Goal: Browse casually

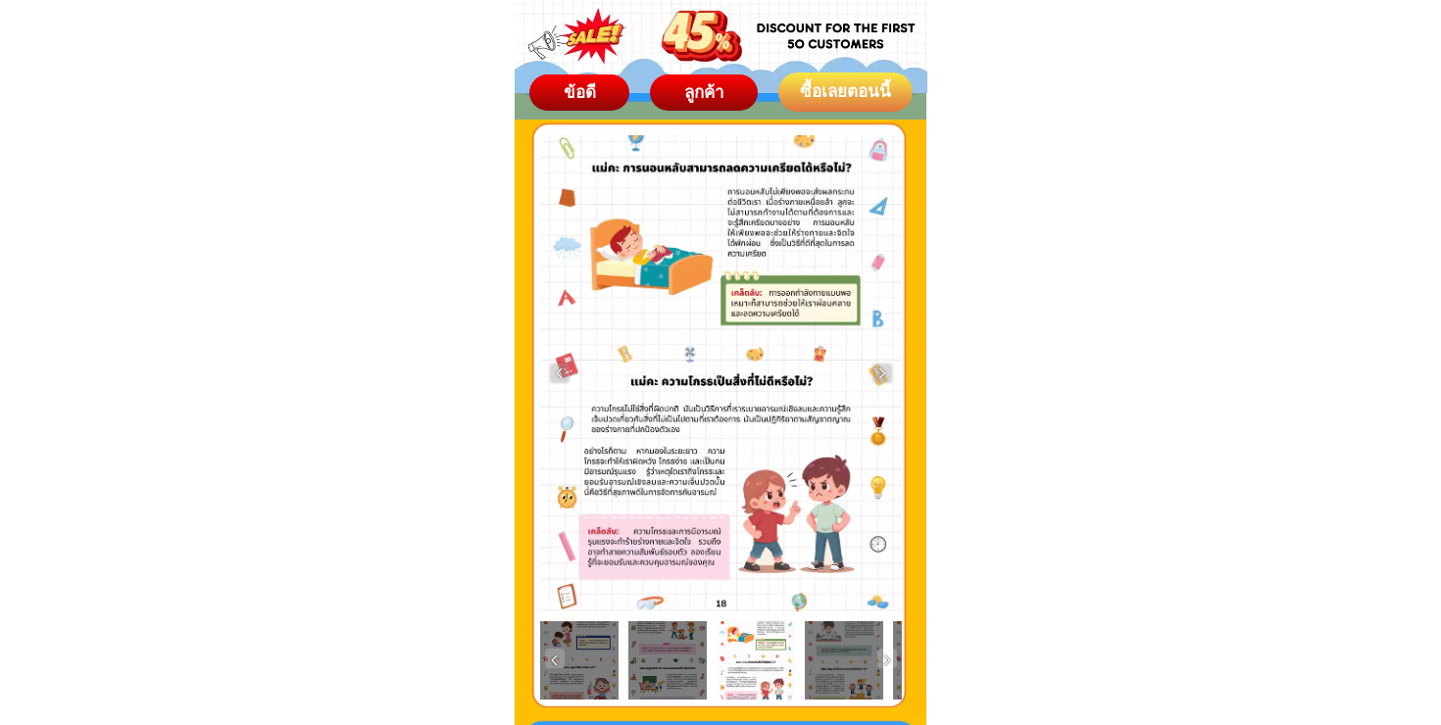
scroll to position [3259, 0]
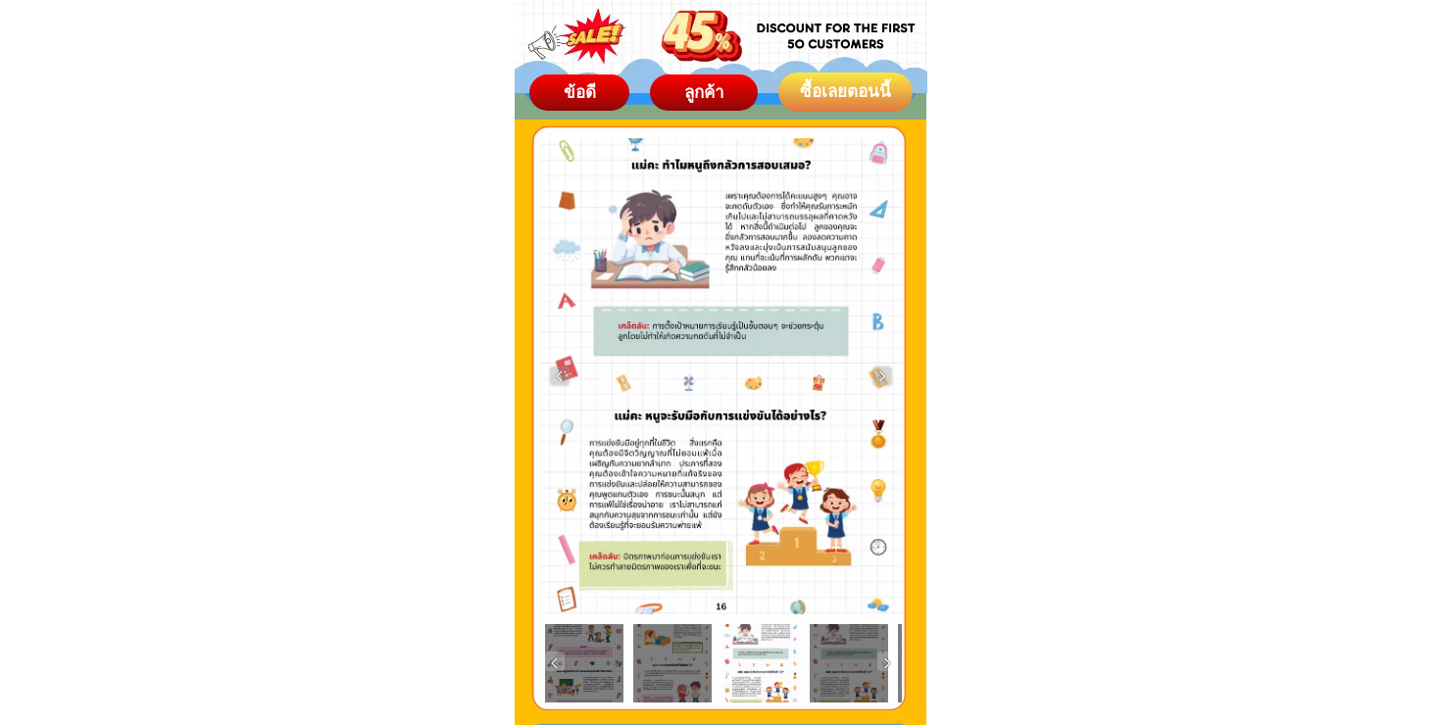
click at [575, 657] on div at bounding box center [584, 663] width 78 height 78
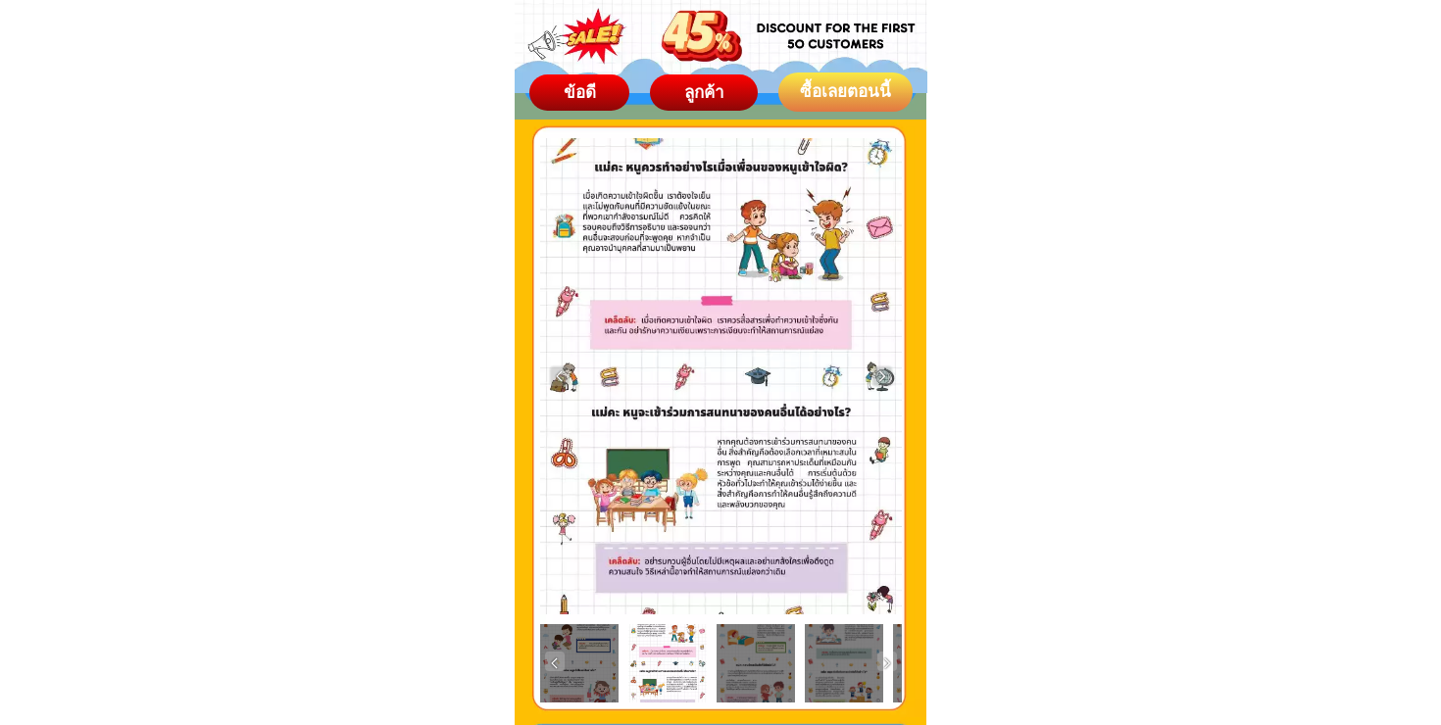
click at [579, 667] on div at bounding box center [579, 663] width 78 height 78
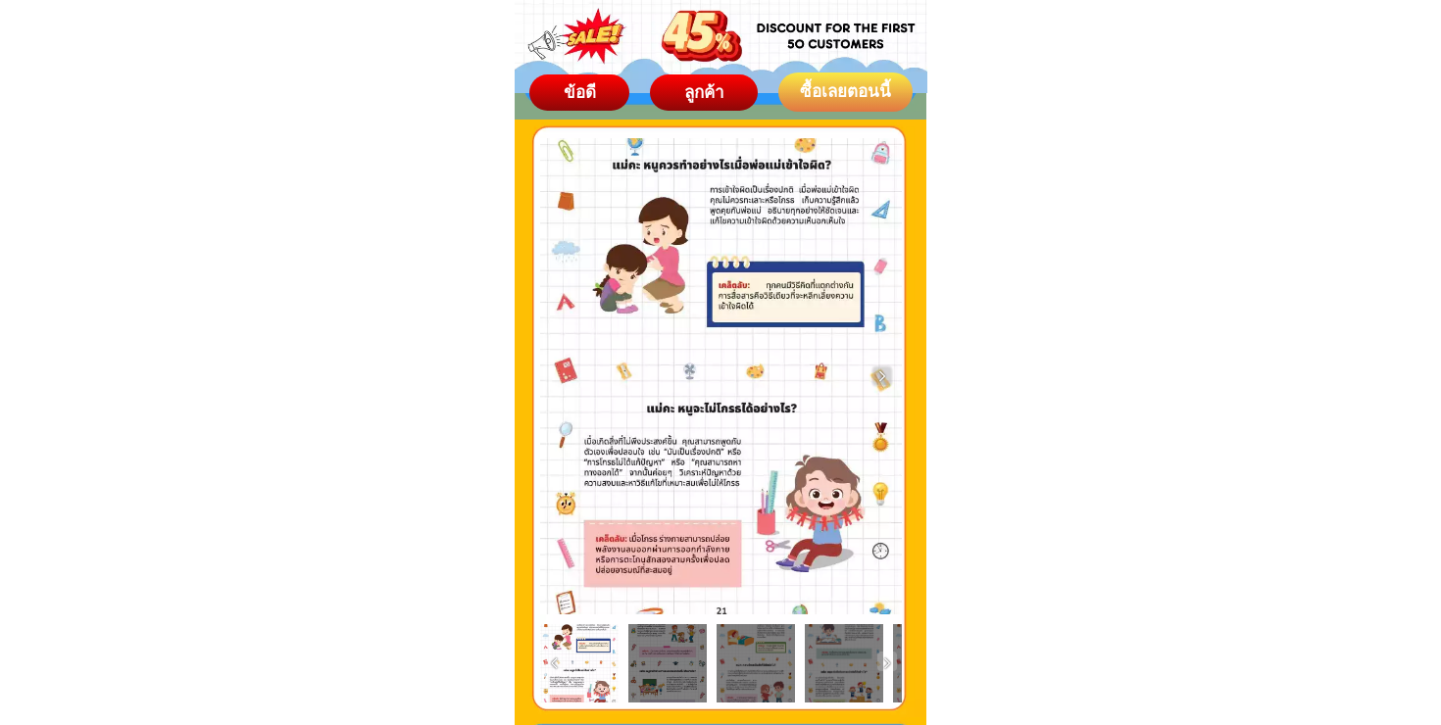
click at [668, 665] on div at bounding box center [667, 663] width 78 height 78
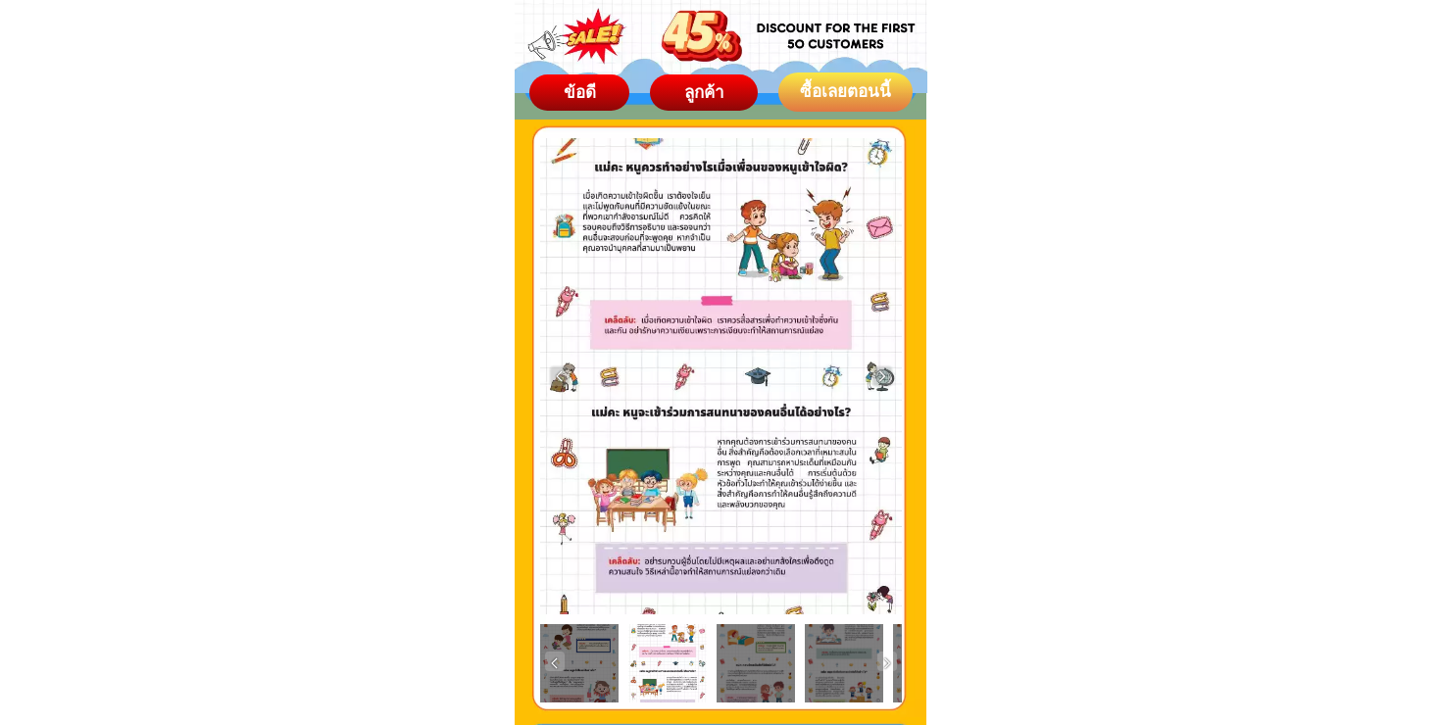
click at [745, 669] on div at bounding box center [756, 663] width 78 height 78
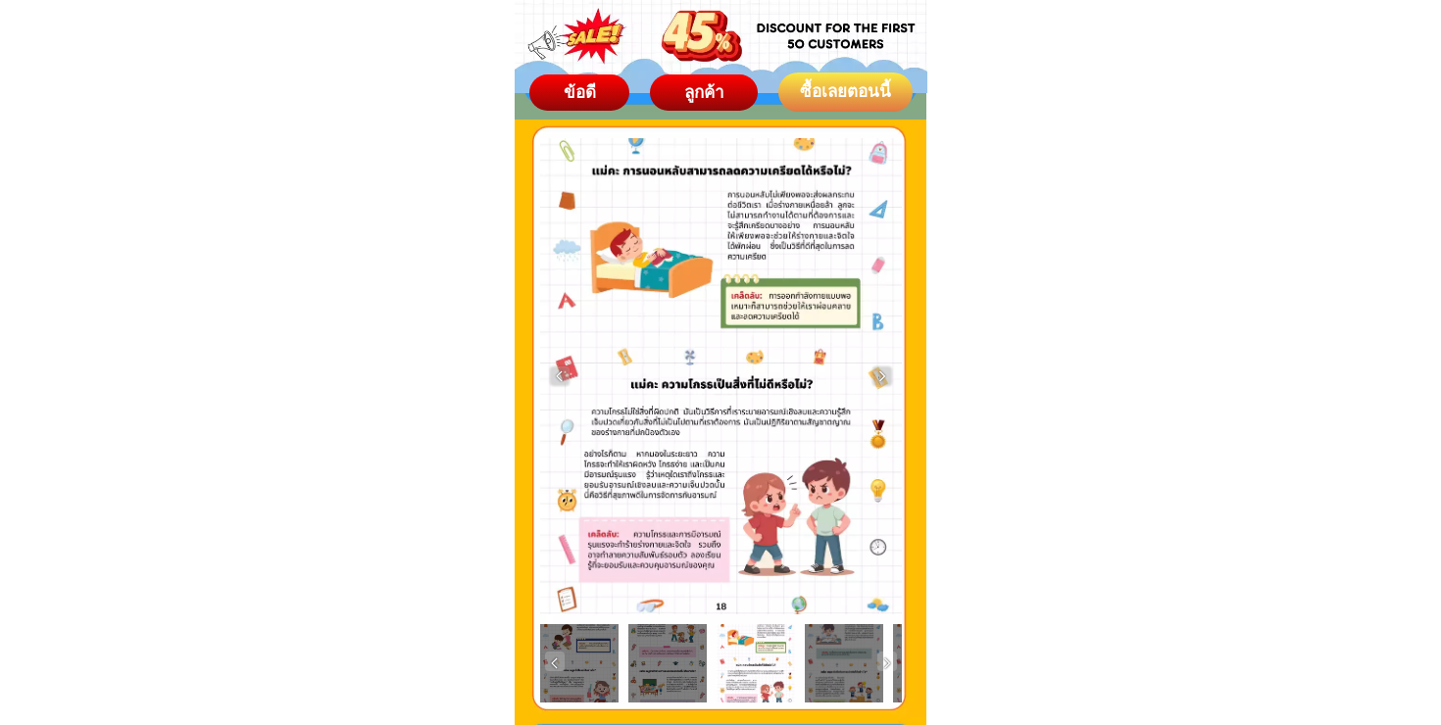
click at [830, 677] on div at bounding box center [844, 663] width 78 height 78
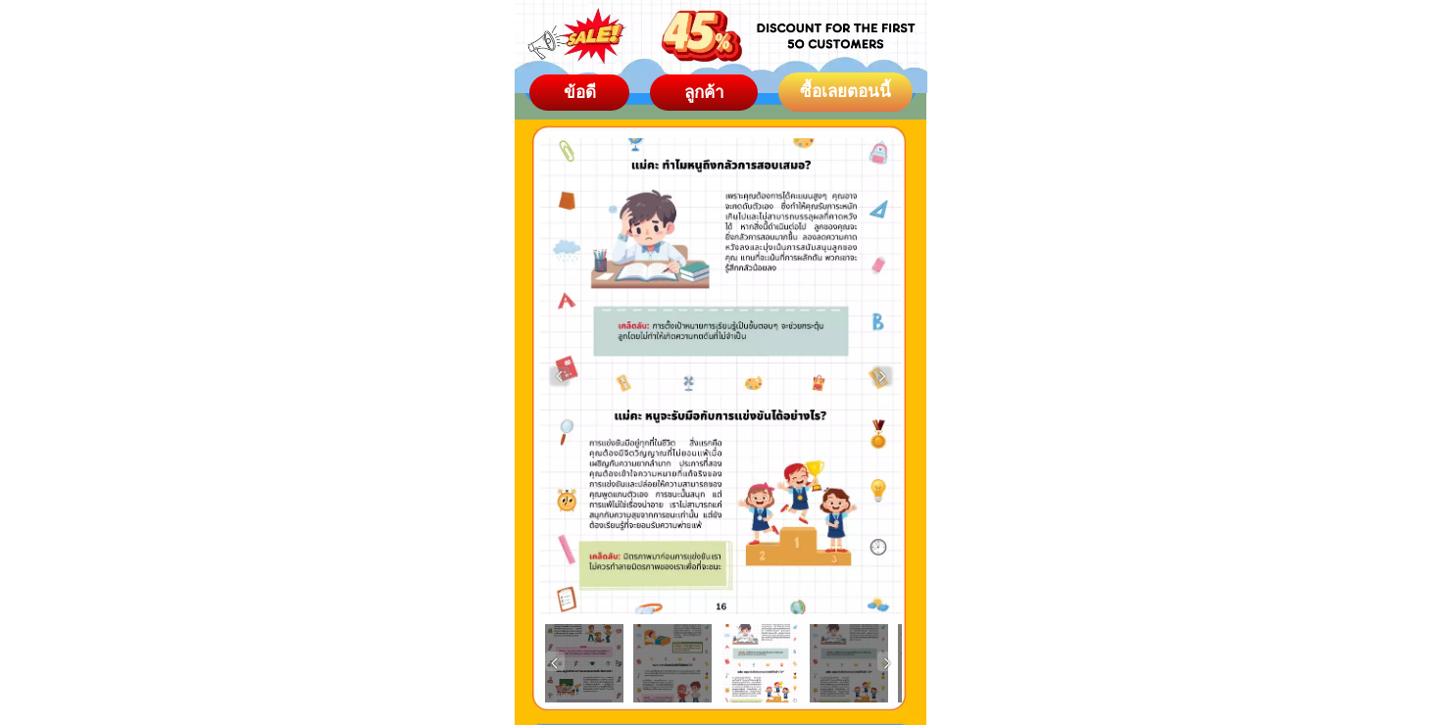
click at [853, 684] on div at bounding box center [849, 663] width 78 height 78
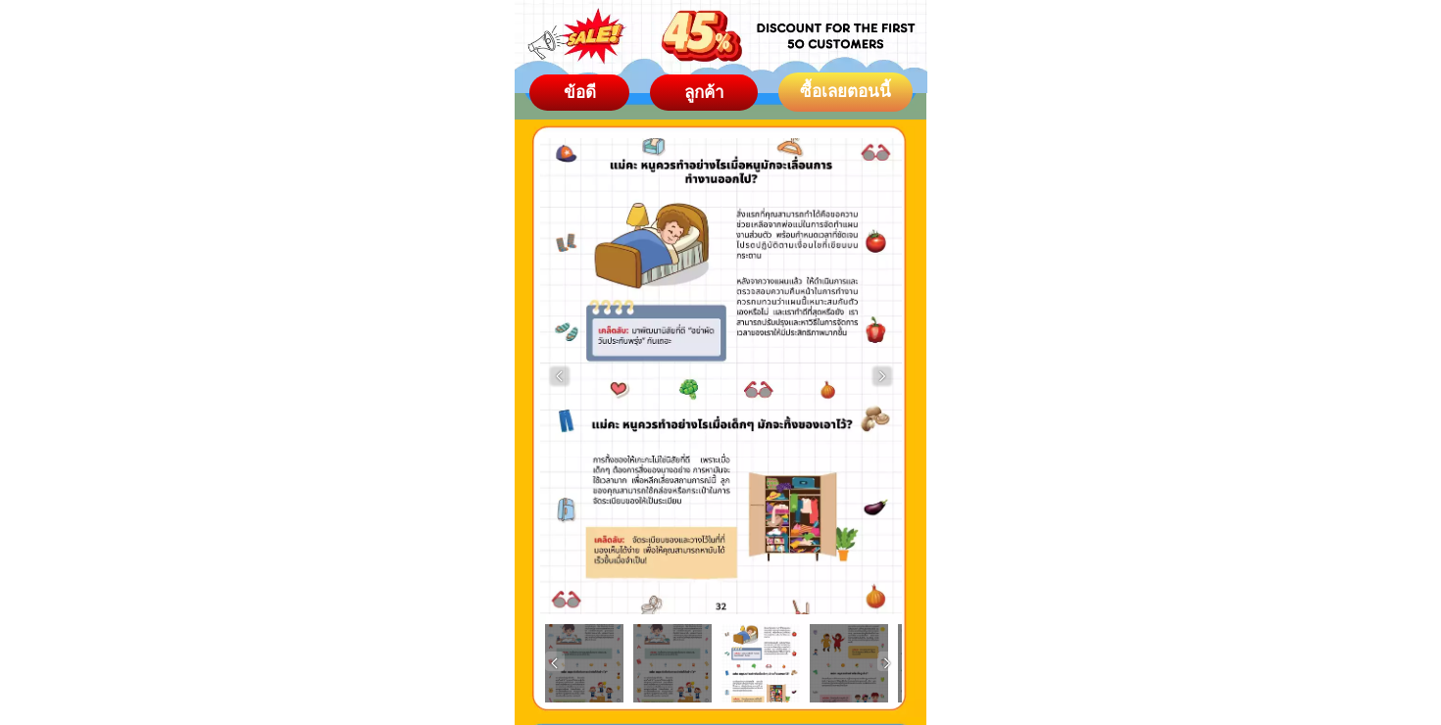
click at [853, 684] on div at bounding box center [849, 663] width 78 height 78
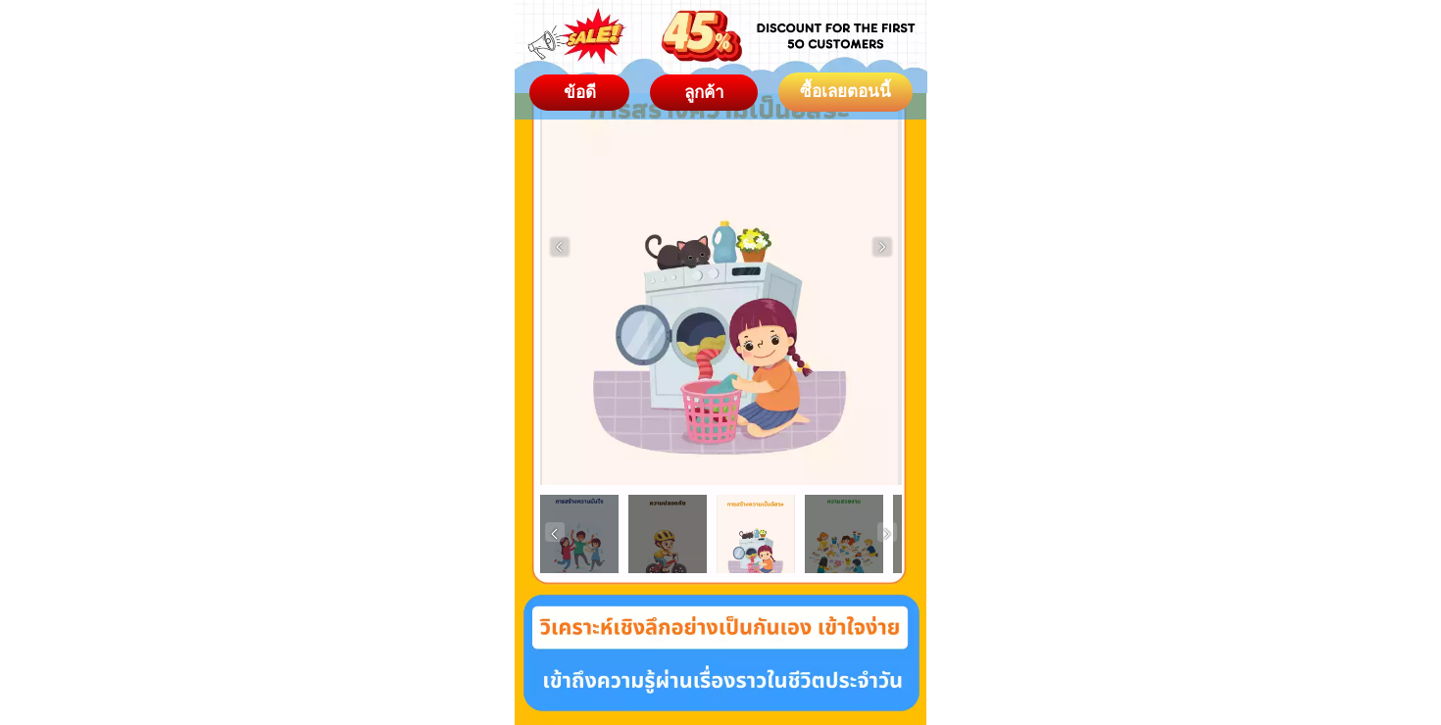
scroll to position [4012, 0]
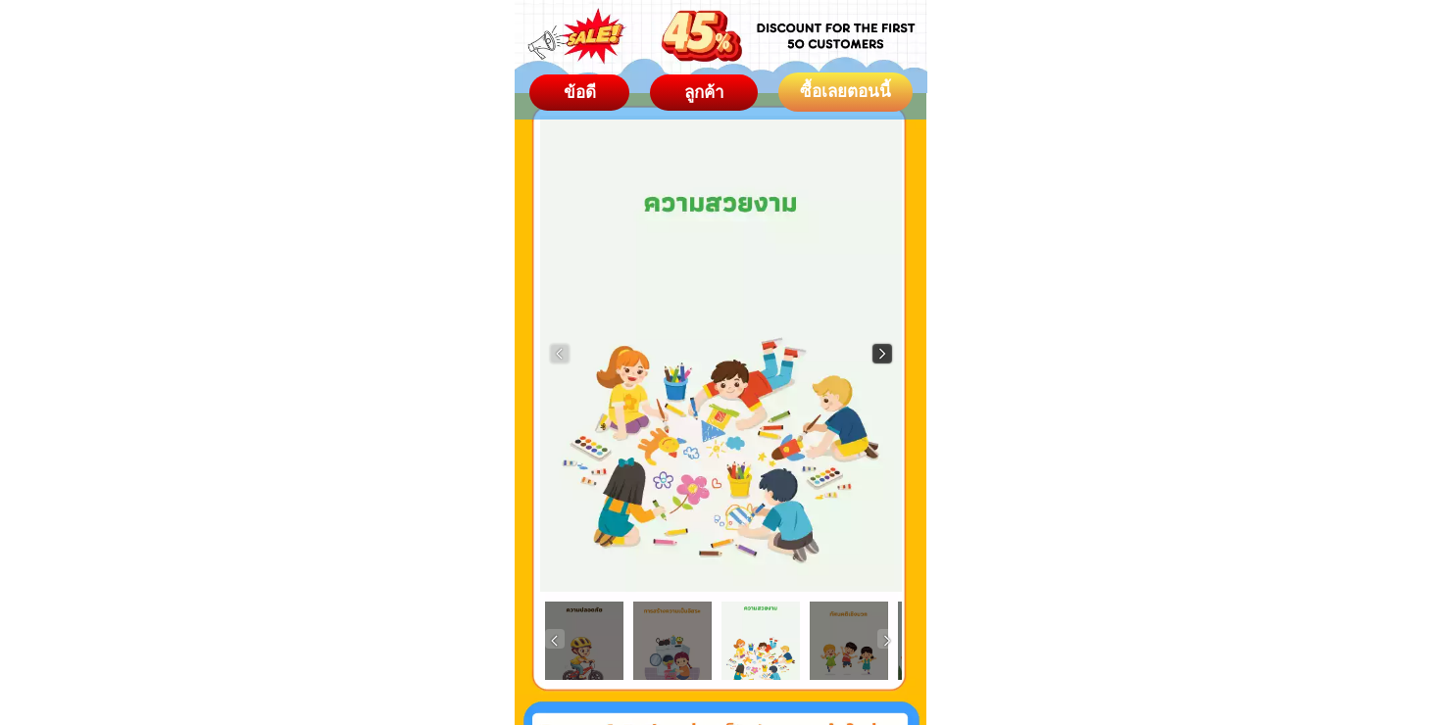
click at [880, 351] on img at bounding box center [882, 354] width 20 height 20
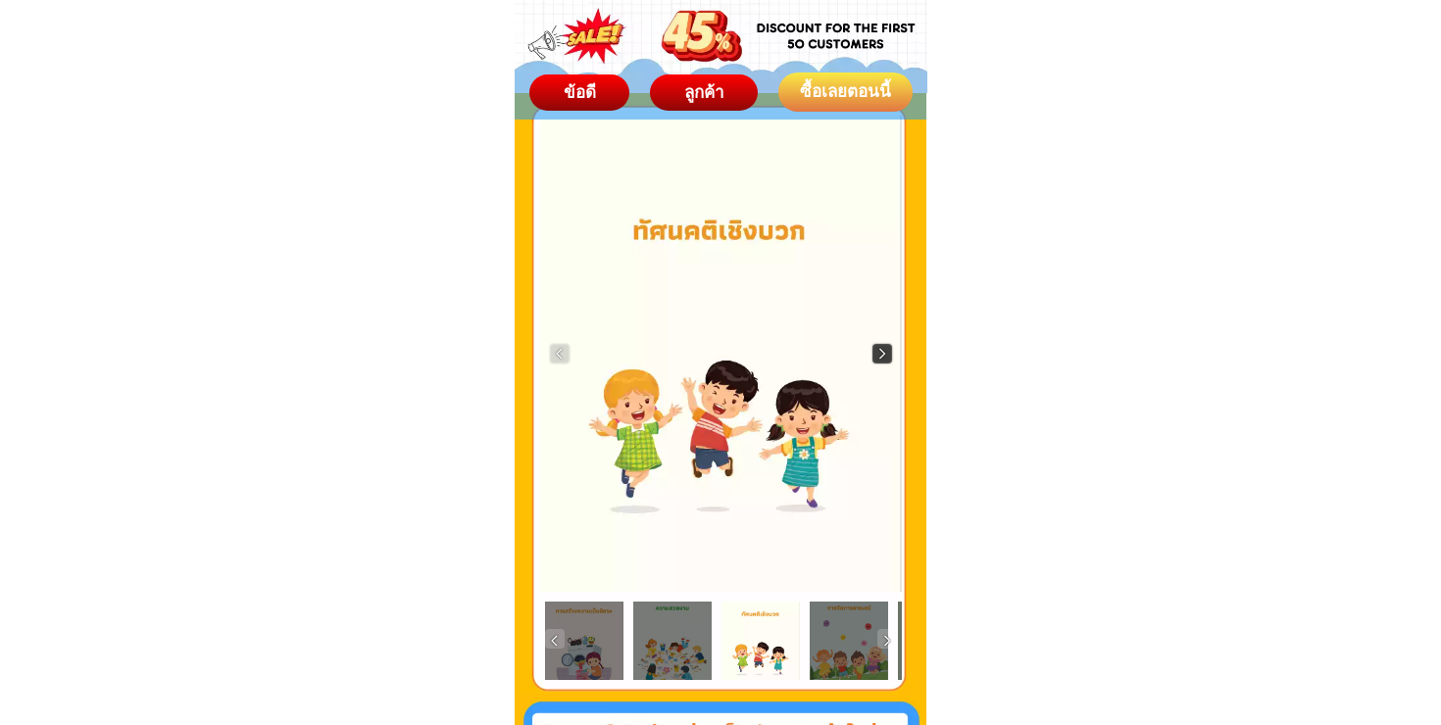
click at [880, 351] on img at bounding box center [882, 354] width 20 height 20
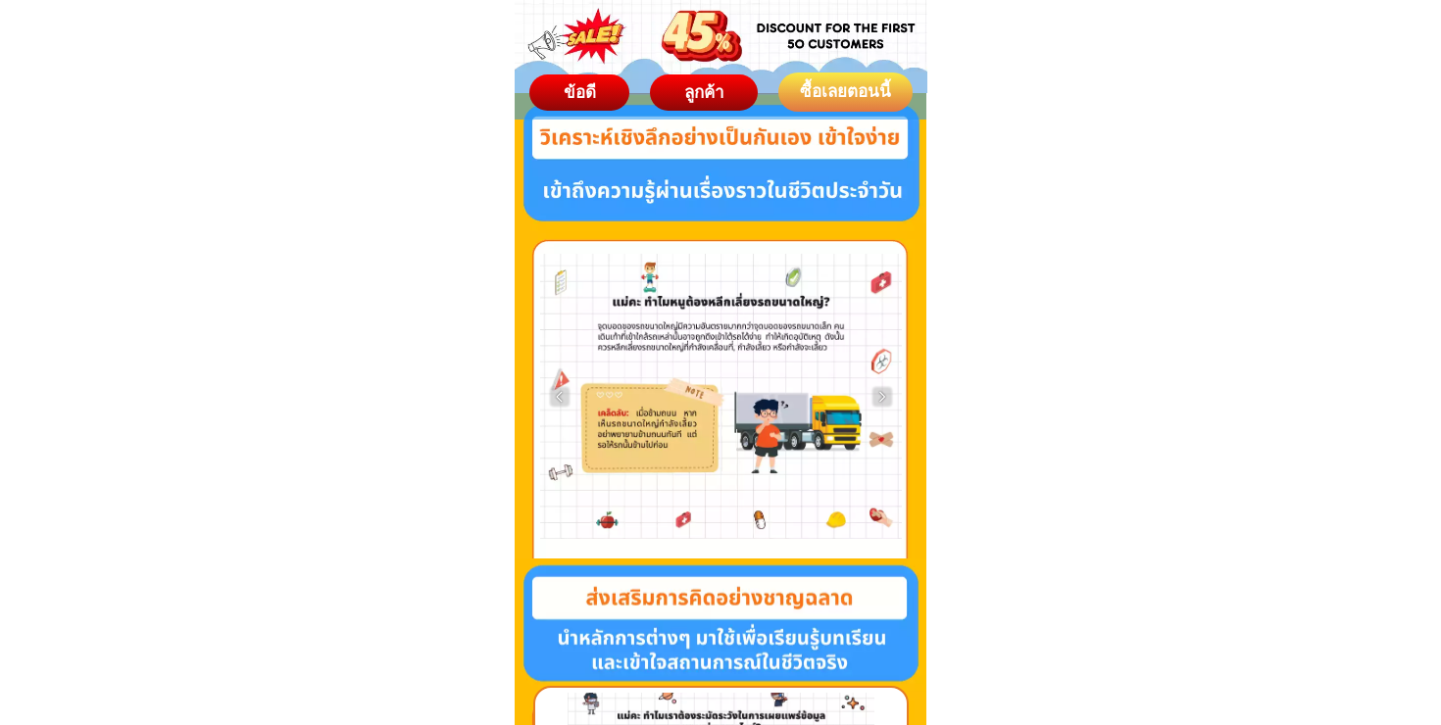
scroll to position [4622, 0]
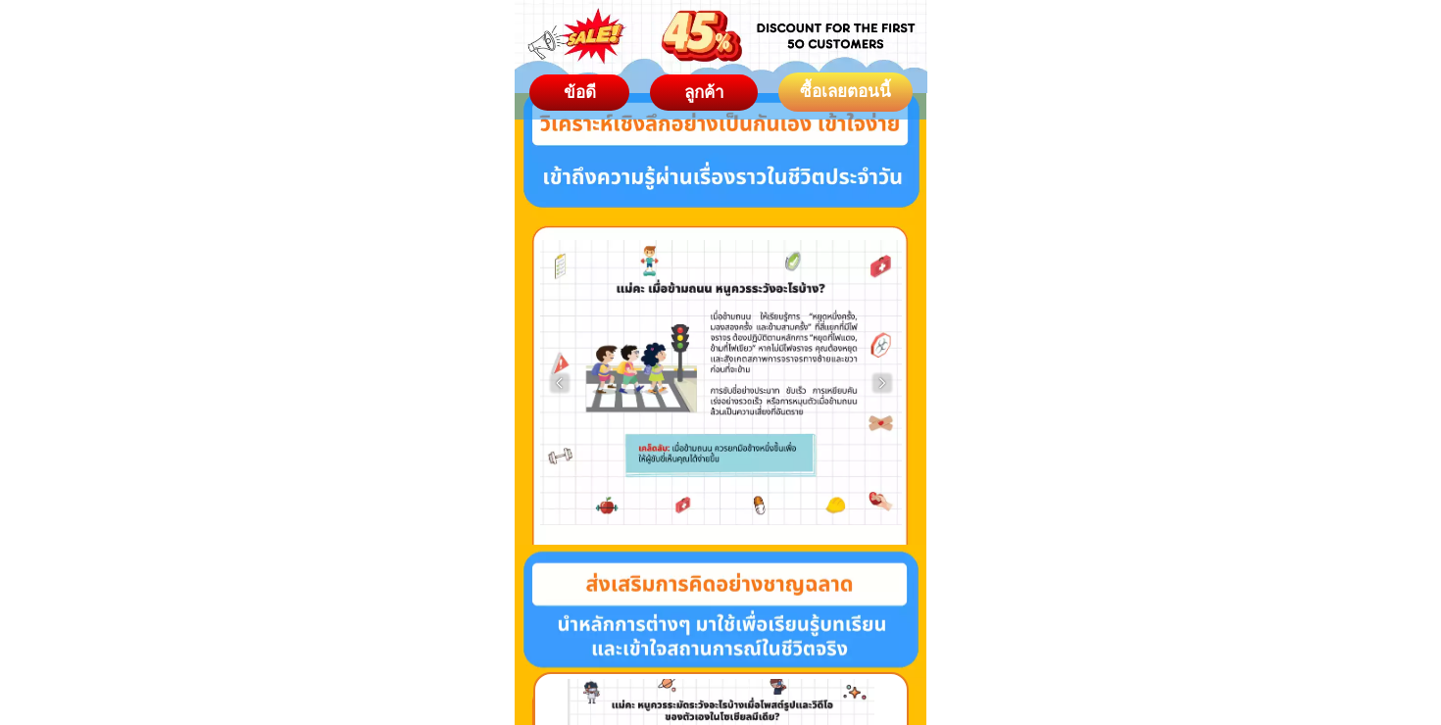
click at [881, 394] on div at bounding box center [721, 382] width 362 height 285
click at [881, 382] on img at bounding box center [882, 384] width 20 height 20
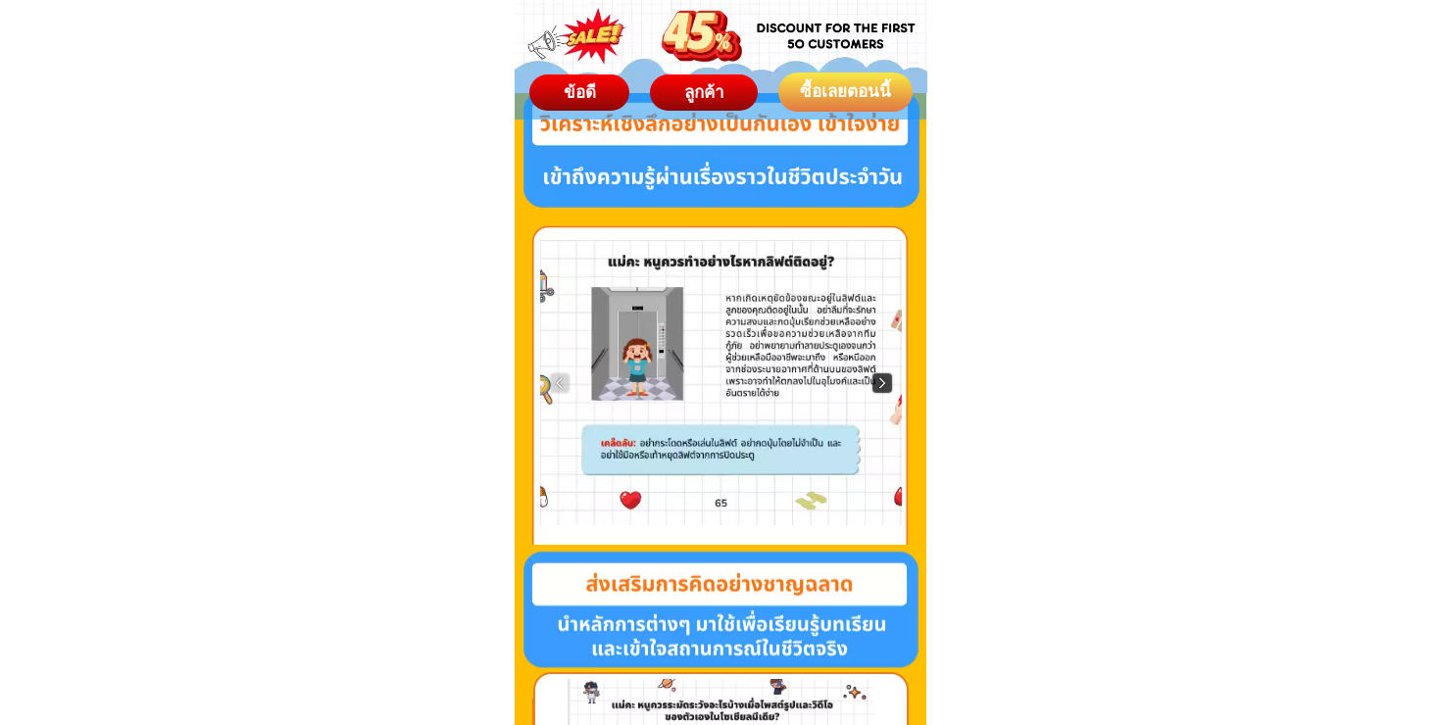
click at [881, 382] on img at bounding box center [882, 384] width 20 height 20
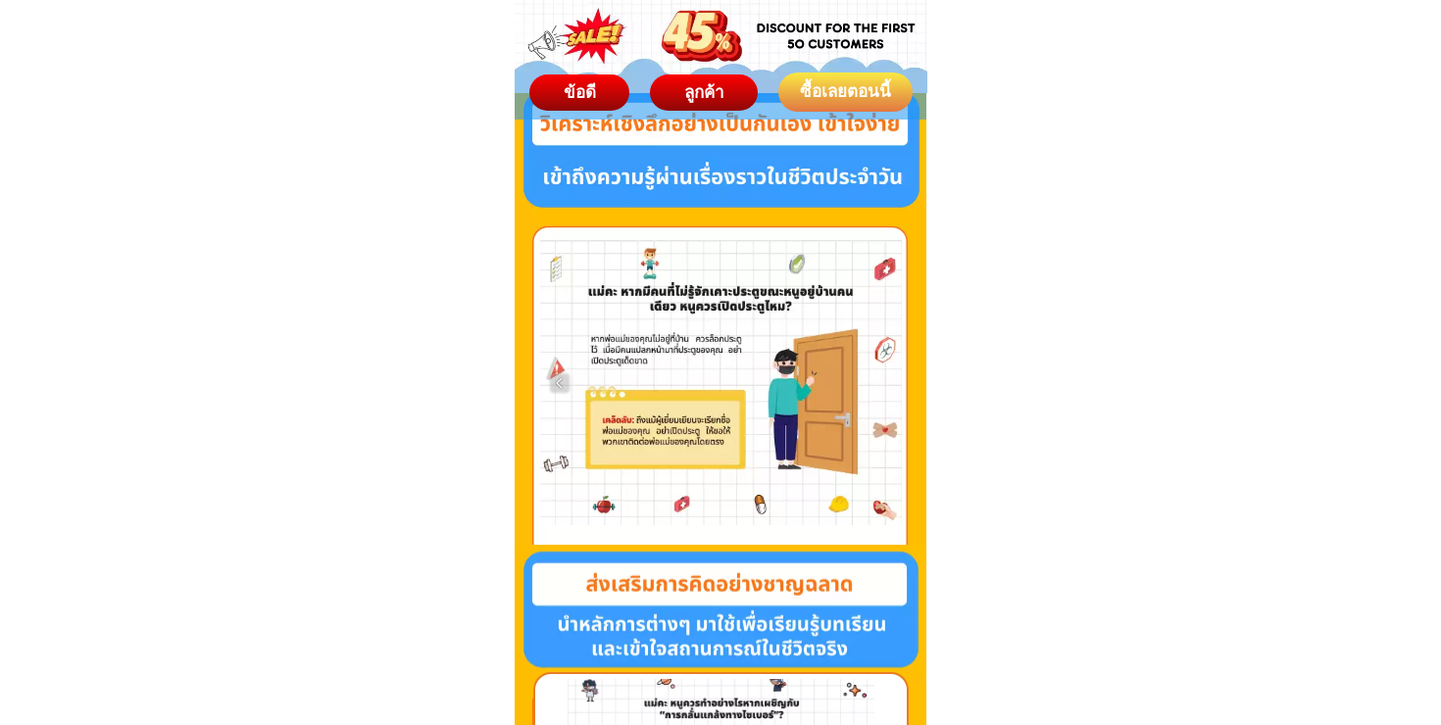
click at [881, 382] on div at bounding box center [721, 382] width 362 height 285
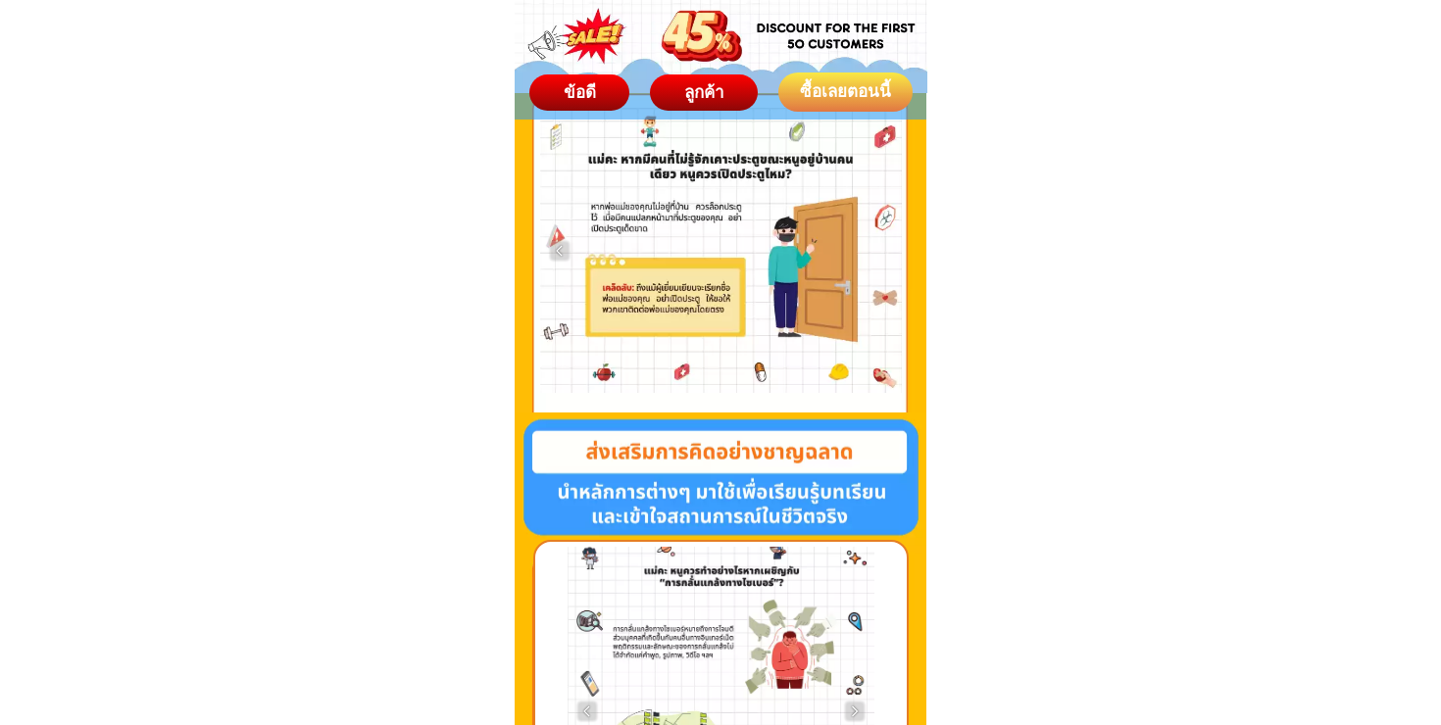
scroll to position [4973, 0]
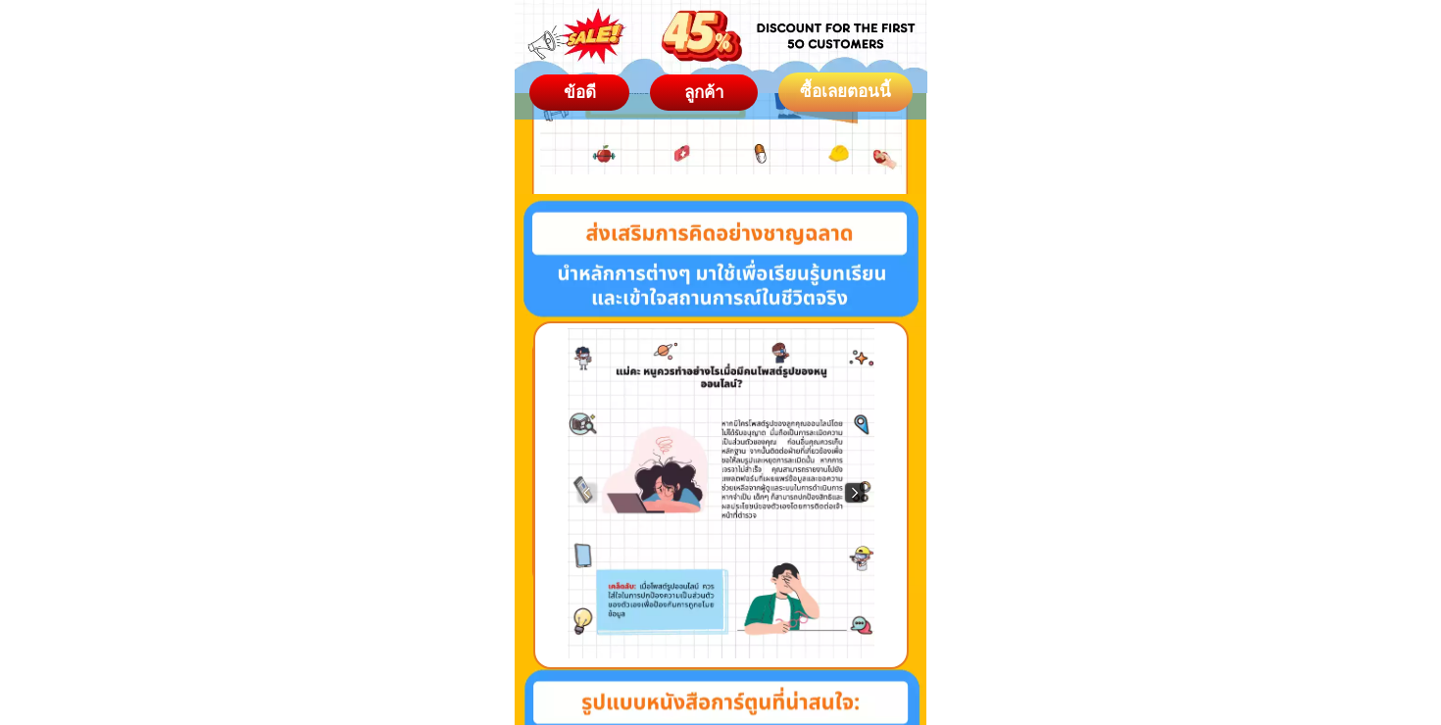
click at [852, 492] on img at bounding box center [855, 493] width 20 height 20
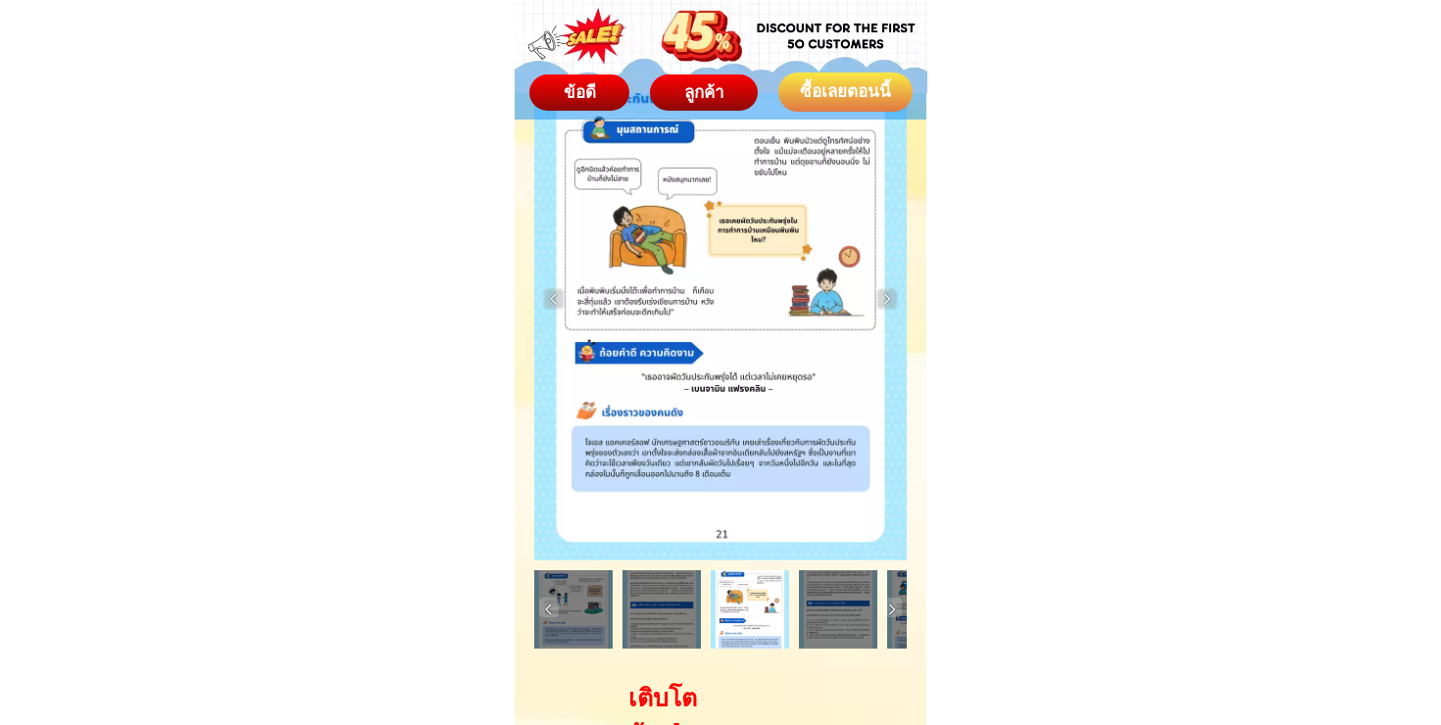
scroll to position [7681, 0]
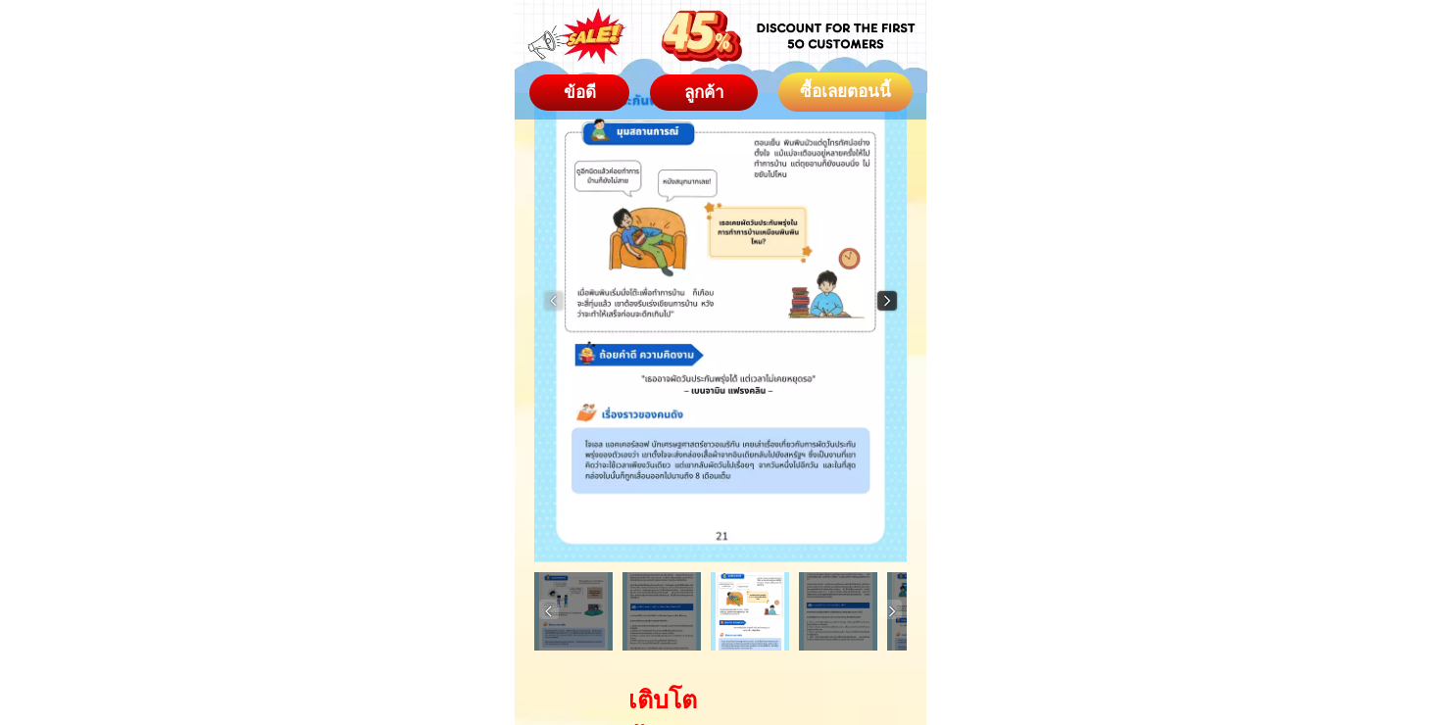
click at [884, 310] on img at bounding box center [887, 301] width 20 height 20
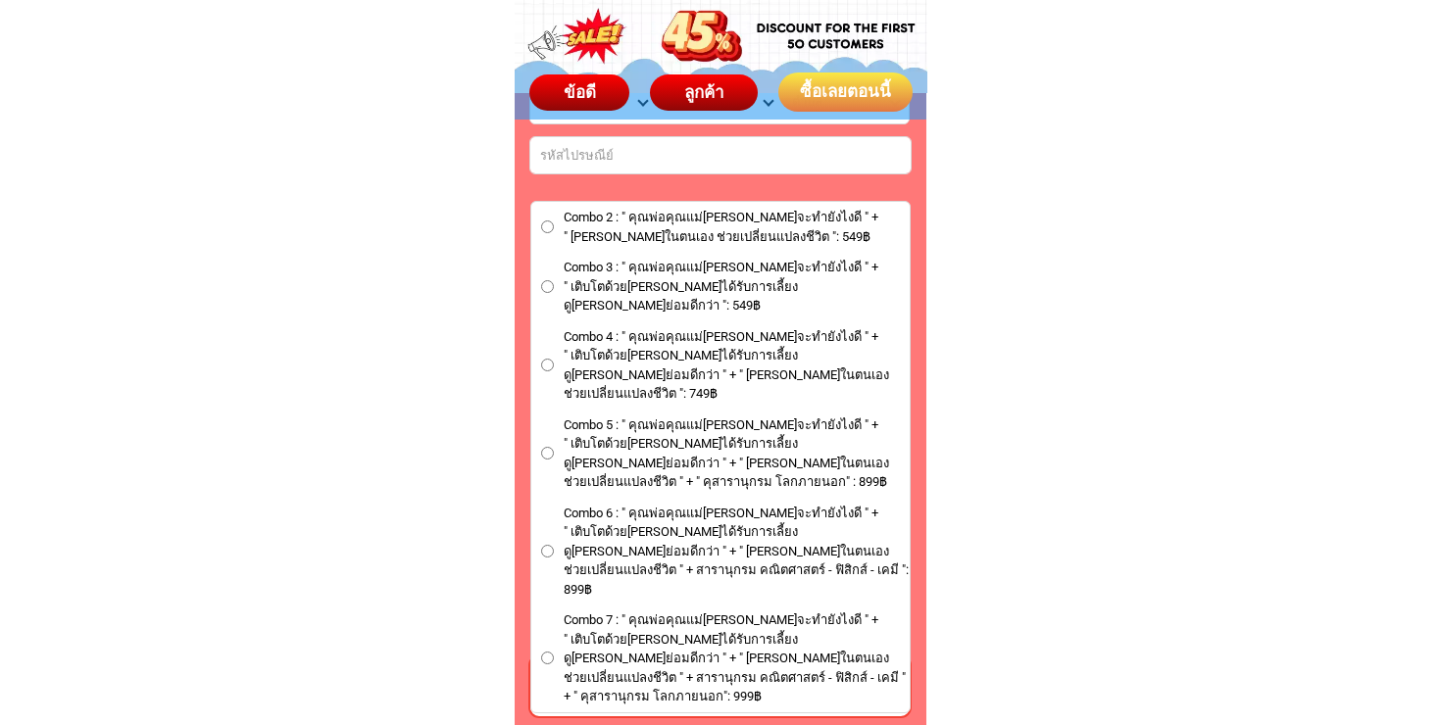
scroll to position [11462, 0]
